Goal: Find specific page/section: Find specific page/section

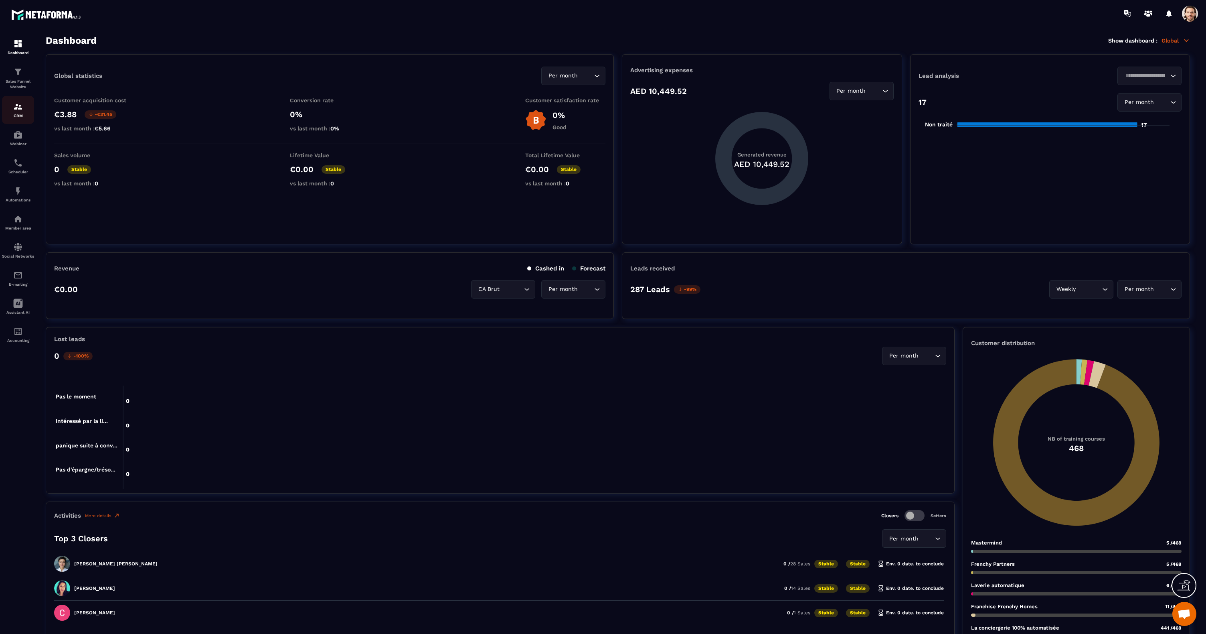
click at [16, 111] on img at bounding box center [18, 107] width 10 height 10
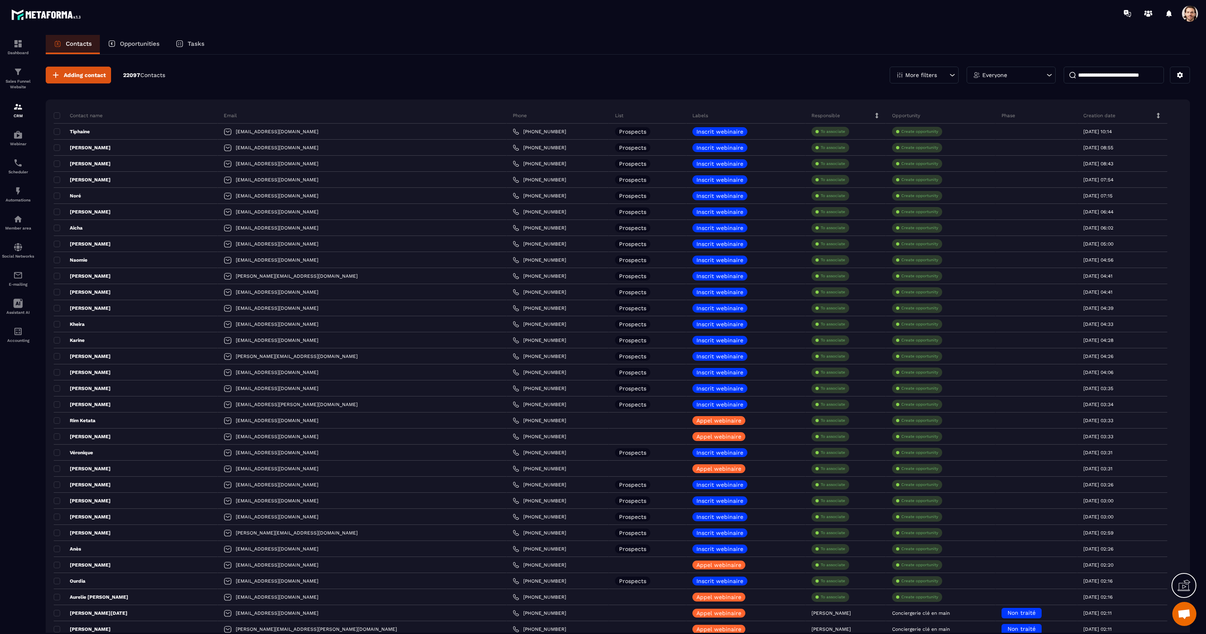
click at [1187, 16] on span at bounding box center [1190, 14] width 16 height 16
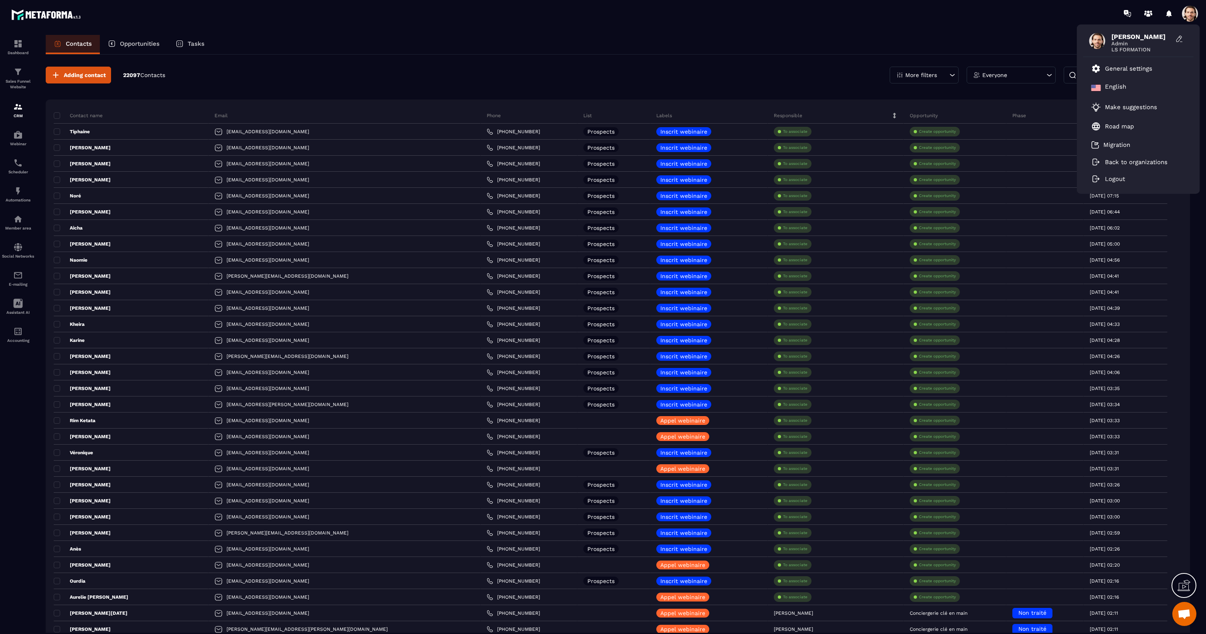
click at [623, 40] on div "Contacts Opportunities Tasks" at bounding box center [618, 44] width 1144 height 19
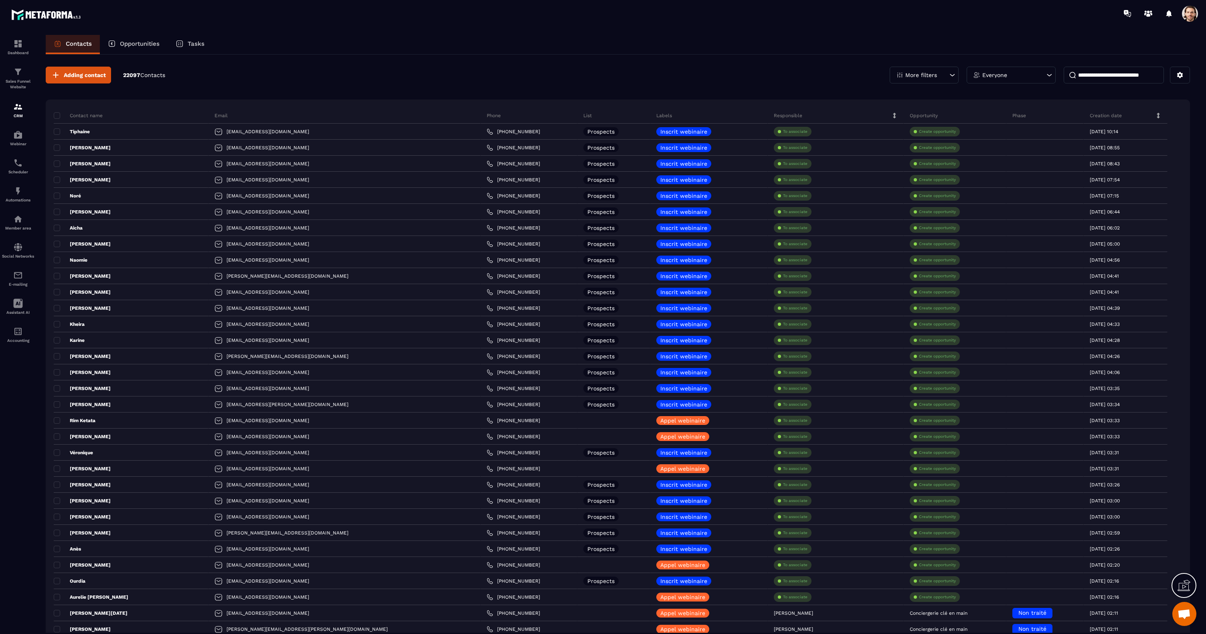
click at [199, 45] on p "Tasks" at bounding box center [196, 43] width 17 height 7
